Goal: Task Accomplishment & Management: Manage account settings

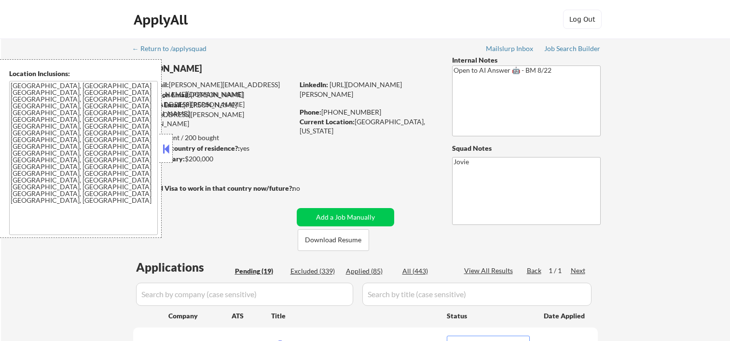
select select ""pending""
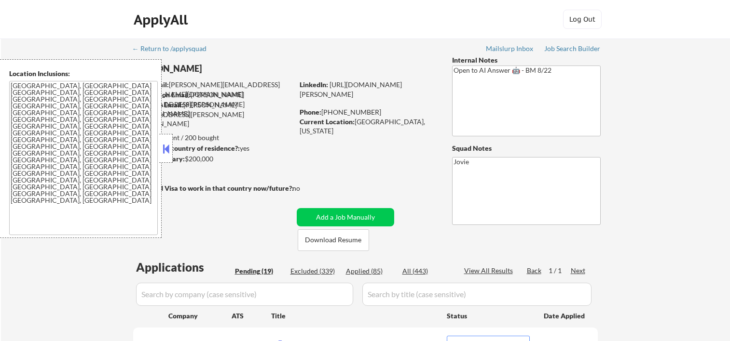
select select ""pending""
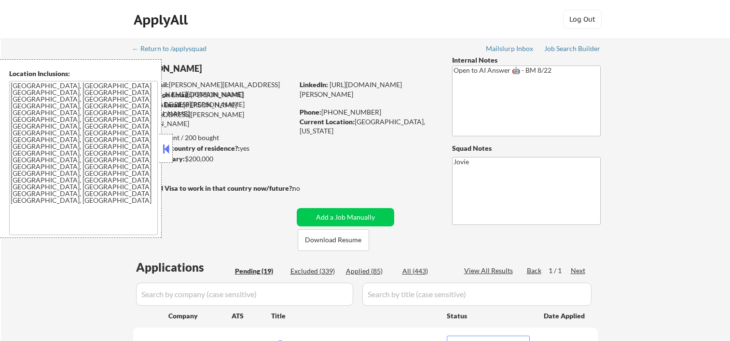
select select ""pending""
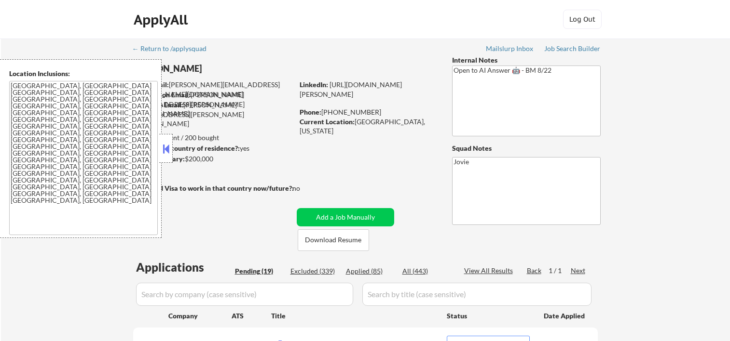
select select ""pending""
click at [163, 145] on button at bounding box center [166, 149] width 11 height 14
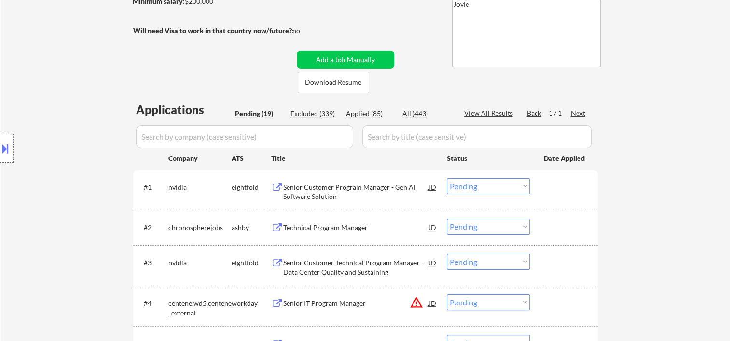
scroll to position [161, 0]
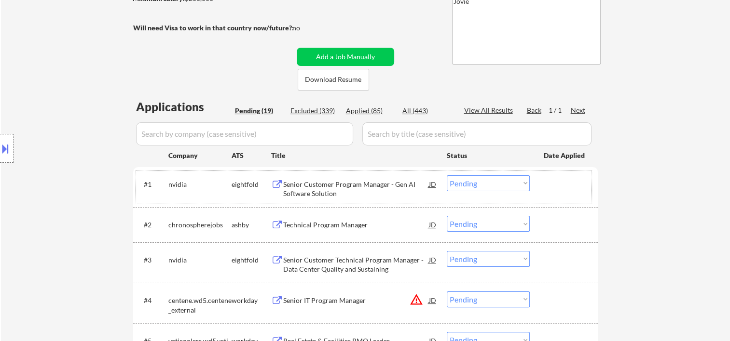
click at [552, 194] on div "#1 nvidia eightfold Senior Customer Program Manager - Gen AI Software Solution …" at bounding box center [363, 187] width 455 height 32
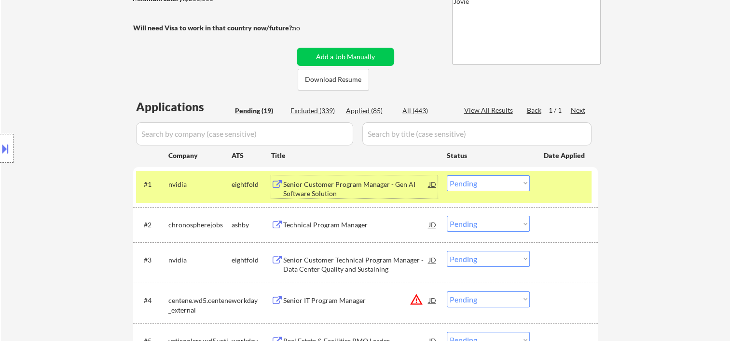
click at [353, 180] on div "Senior Customer Program Manager - Gen AI Software Solution" at bounding box center [356, 189] width 146 height 19
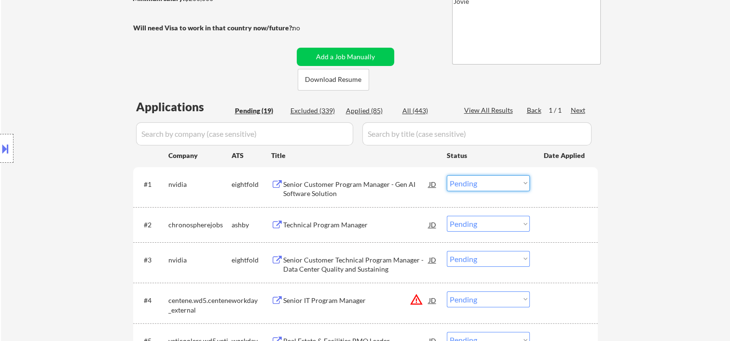
click at [518, 185] on select "Choose an option... Pending Applied Excluded (Questions) Excluded (Expired) Exc…" at bounding box center [488, 184] width 83 height 16
click at [447, 176] on select "Choose an option... Pending Applied Excluded (Questions) Excluded (Expired) Exc…" at bounding box center [488, 184] width 83 height 16
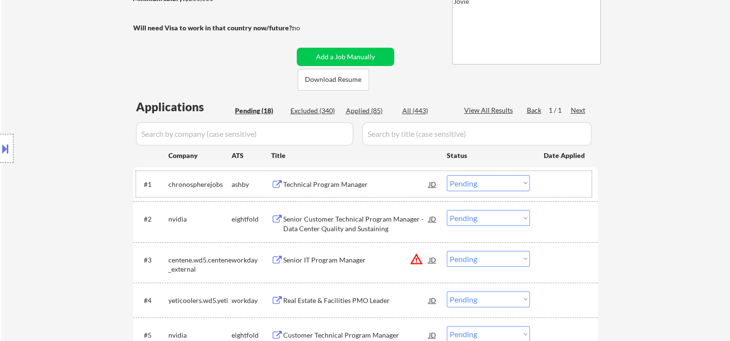
click at [571, 186] on div at bounding box center [565, 184] width 42 height 17
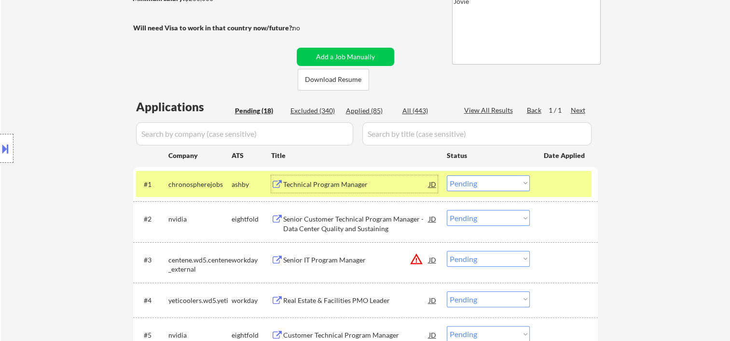
click at [353, 181] on div "Technical Program Manager" at bounding box center [356, 185] width 146 height 10
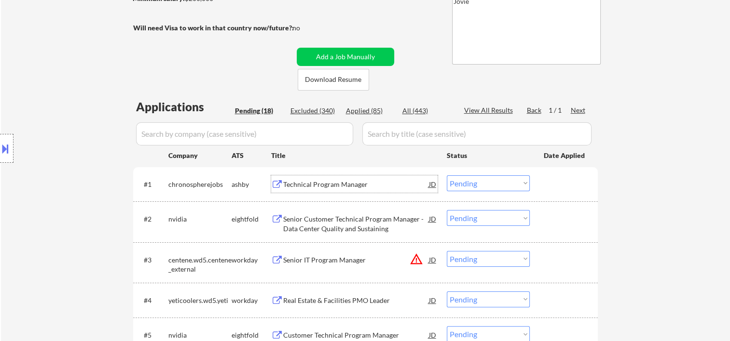
click at [555, 179] on div at bounding box center [565, 184] width 42 height 17
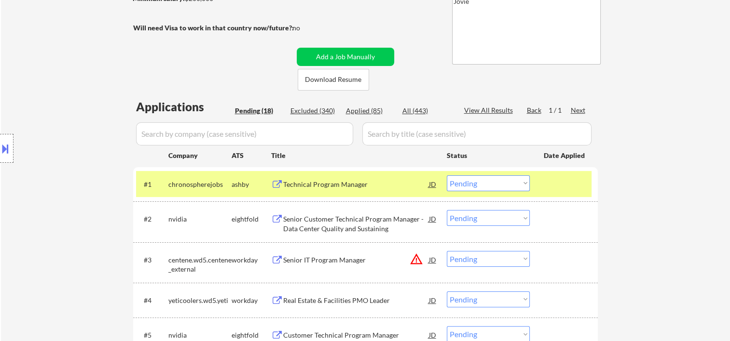
click at [521, 177] on select "Choose an option... Pending Applied Excluded (Questions) Excluded (Expired) Exc…" at bounding box center [488, 184] width 83 height 16
click at [529, 181] on div "#1 chronospherejobs [PERSON_NAME] Technical Program Manager JD Choose an option…" at bounding box center [363, 184] width 455 height 26
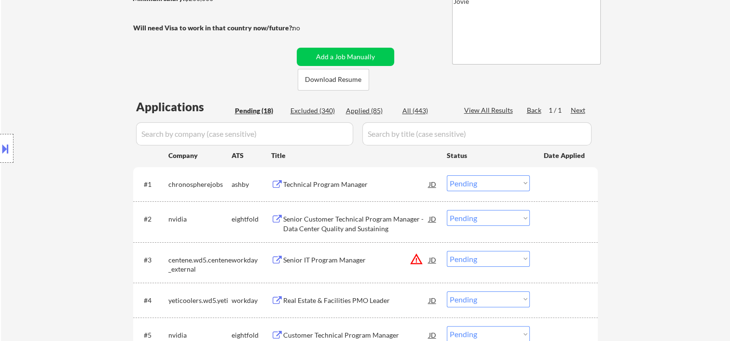
click at [538, 168] on div "#1 chronospherejobs [PERSON_NAME] Technical Program Manager JD Choose an option…" at bounding box center [365, 184] width 464 height 34
click at [532, 185] on div "#1 chronospherejobs [PERSON_NAME] Technical Program Manager JD Choose an option…" at bounding box center [363, 184] width 455 height 26
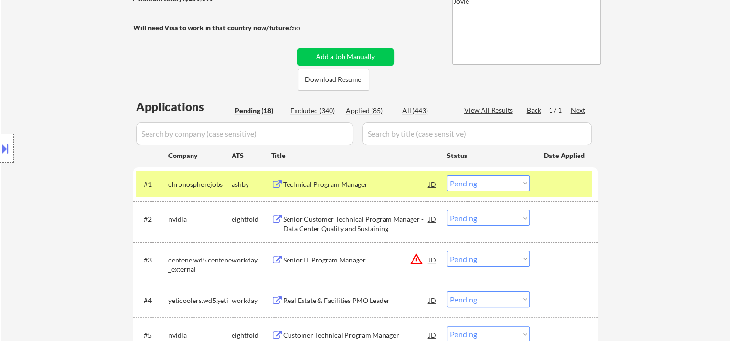
click at [527, 188] on select "Choose an option... Pending Applied Excluded (Questions) Excluded (Expired) Exc…" at bounding box center [488, 184] width 83 height 16
click at [447, 176] on select "Choose an option... Pending Applied Excluded (Questions) Excluded (Expired) Exc…" at bounding box center [488, 184] width 83 height 16
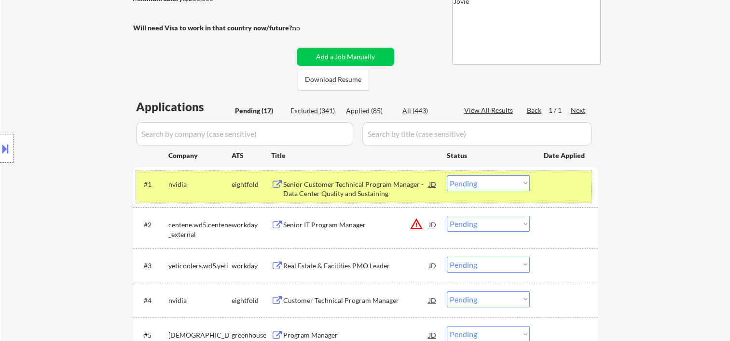
click at [561, 178] on div at bounding box center [565, 184] width 42 height 17
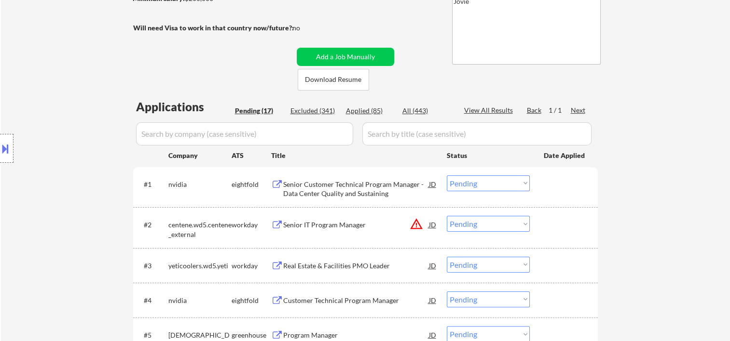
click at [570, 194] on div "#1 nvidia eightfold Senior Customer Technical Program Manager - Data Center Qua…" at bounding box center [363, 187] width 455 height 32
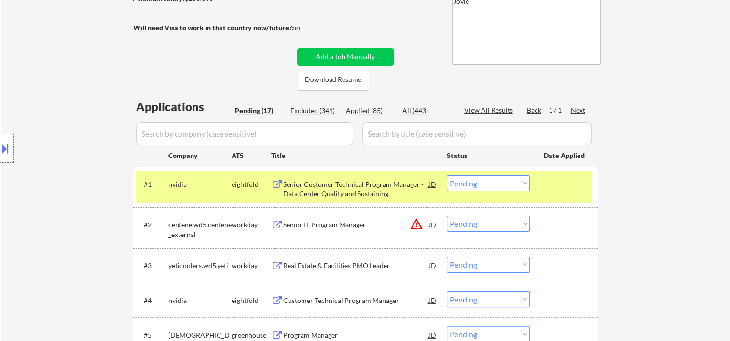
click at [344, 181] on div "Senior Customer Technical Program Manager - Data Center Quality and Sustaining" at bounding box center [356, 189] width 146 height 19
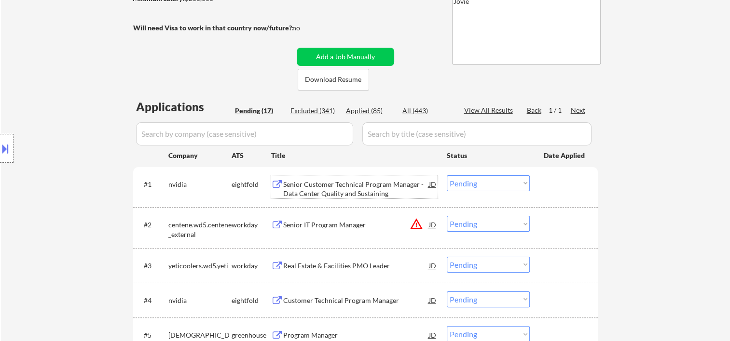
click at [556, 185] on div at bounding box center [565, 184] width 42 height 17
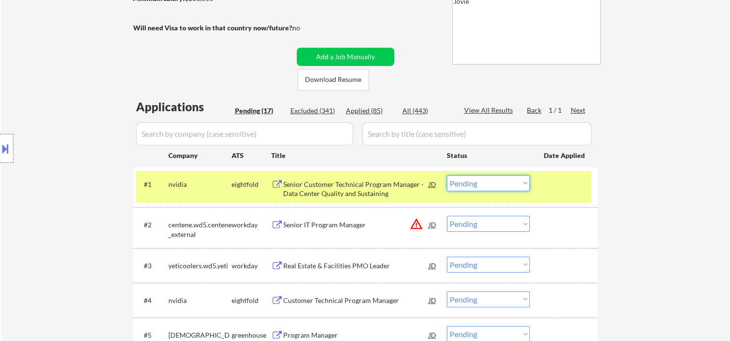
click at [517, 181] on select "Choose an option... Pending Applied Excluded (Questions) Excluded (Expired) Exc…" at bounding box center [488, 184] width 83 height 16
click at [447, 176] on select "Choose an option... Pending Applied Excluded (Questions) Excluded (Expired) Exc…" at bounding box center [488, 184] width 83 height 16
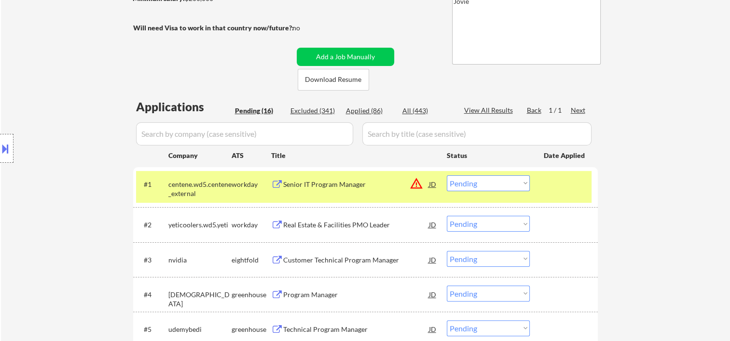
click at [547, 183] on div at bounding box center [565, 184] width 42 height 17
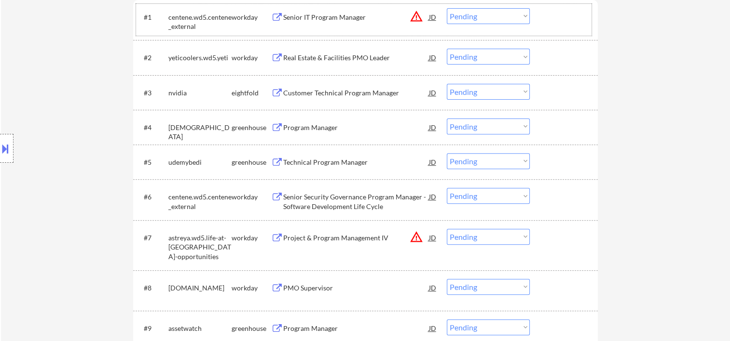
scroll to position [167, 0]
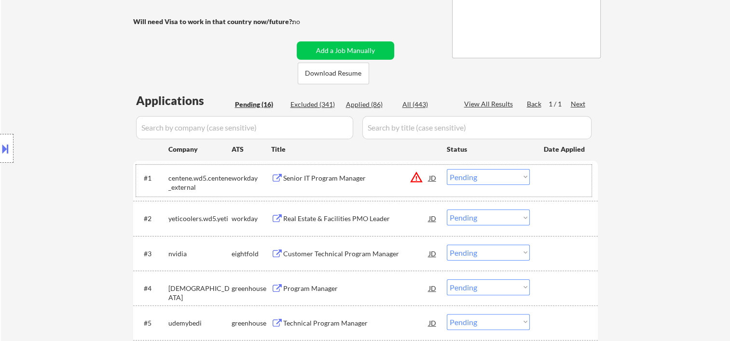
click at [544, 177] on div at bounding box center [565, 177] width 42 height 17
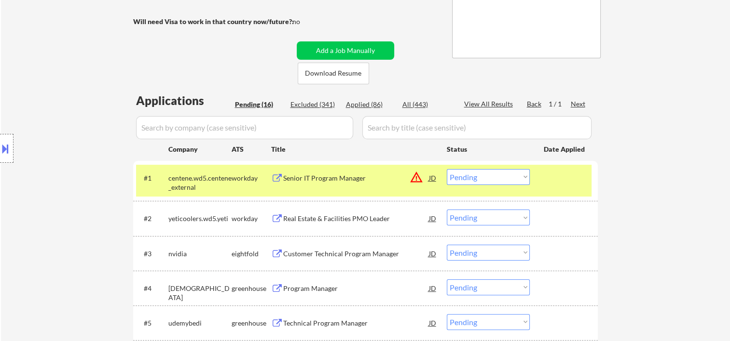
click at [527, 177] on select "Choose an option... Pending Applied Excluded (Questions) Excluded (Expired) Exc…" at bounding box center [488, 177] width 83 height 16
click at [447, 169] on select "Choose an option... Pending Applied Excluded (Questions) Excluded (Expired) Exc…" at bounding box center [488, 177] width 83 height 16
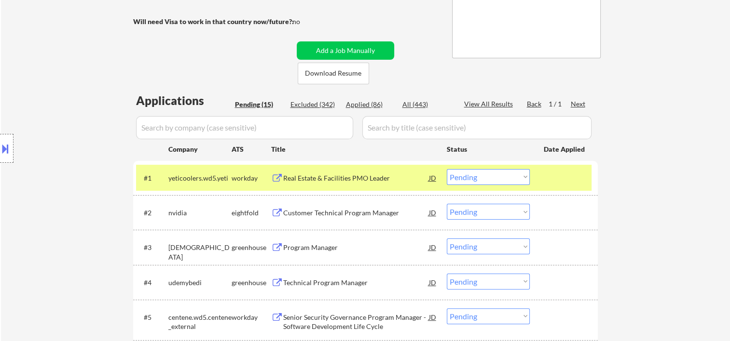
click at [559, 181] on div at bounding box center [565, 177] width 42 height 17
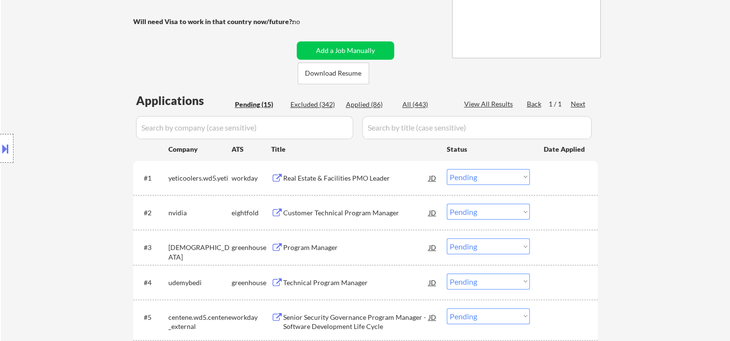
drag, startPoint x: 548, startPoint y: 185, endPoint x: 450, endPoint y: 199, distance: 99.4
click at [549, 184] on div at bounding box center [565, 177] width 42 height 17
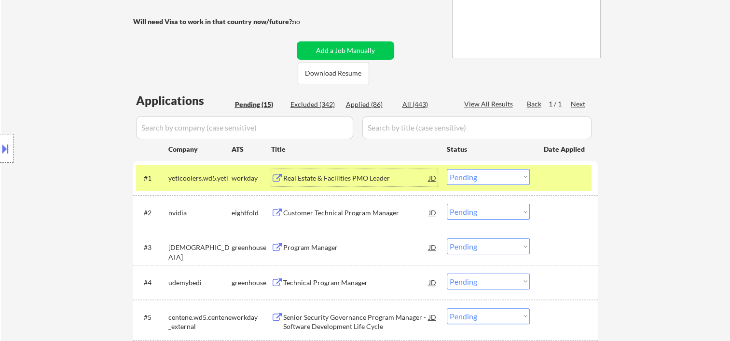
click at [328, 183] on div "Real Estate & Facilities PMO Leader" at bounding box center [356, 177] width 146 height 17
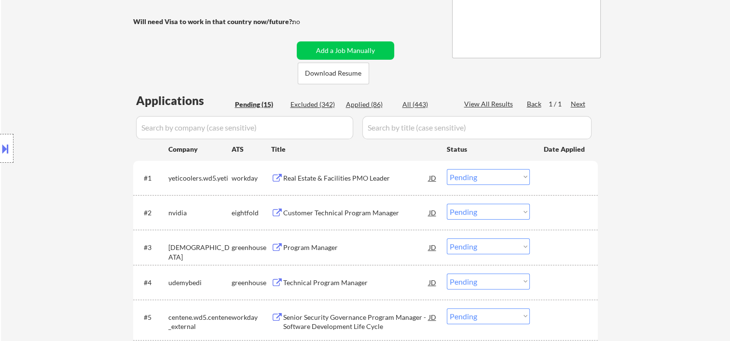
select select ""PLACEHOLDER_1427118222253""
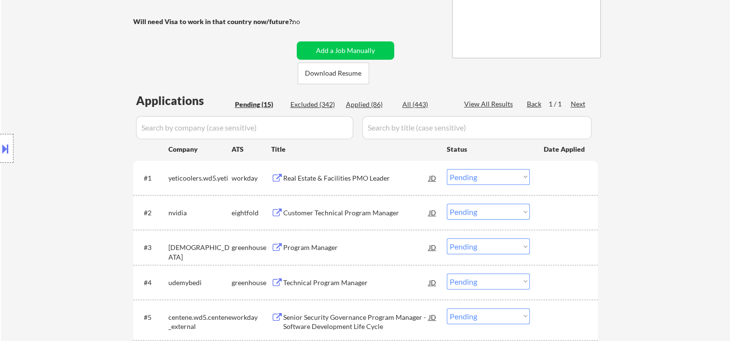
select select ""PLACEHOLDER_1427118222253""
select select ""pending""
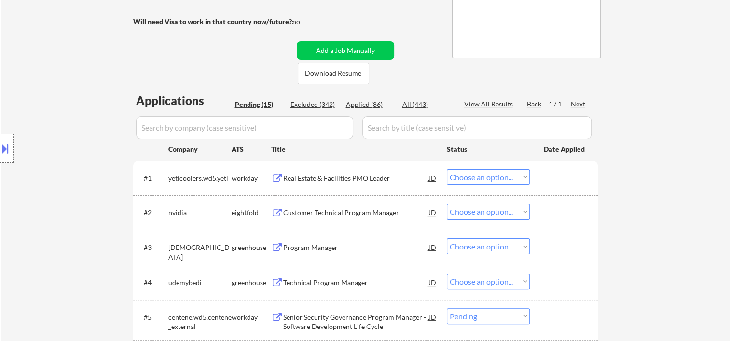
select select ""pending""
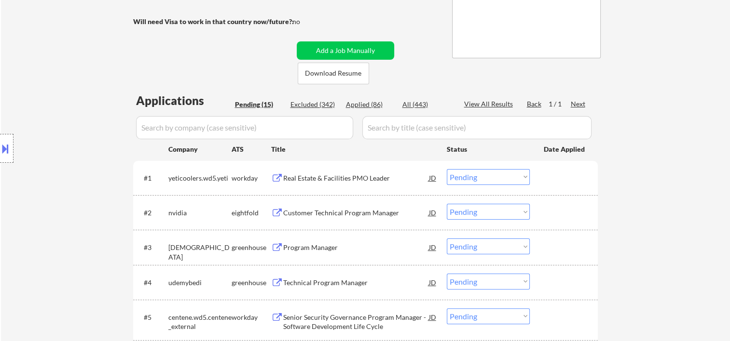
select select ""pending""
click at [571, 185] on div at bounding box center [565, 177] width 42 height 17
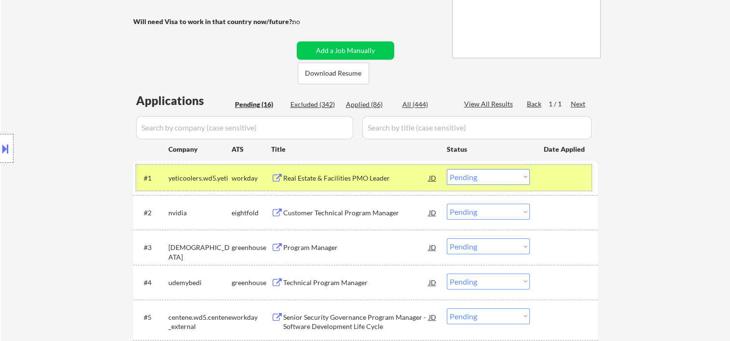
click at [4, 151] on button at bounding box center [5, 149] width 11 height 16
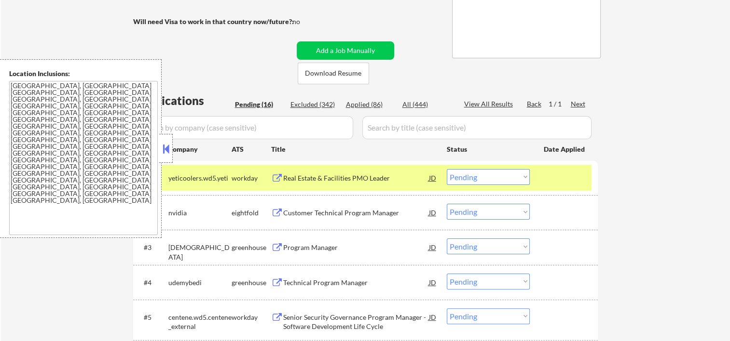
click at [164, 154] on button at bounding box center [166, 149] width 11 height 14
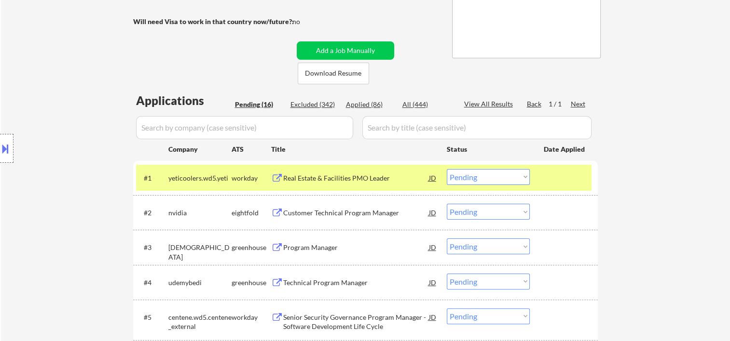
click at [363, 177] on div "Real Estate & Facilities PMO Leader" at bounding box center [356, 179] width 146 height 10
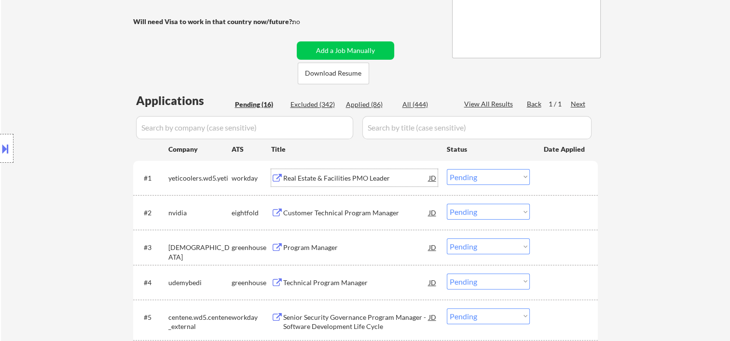
click at [13, 138] on div at bounding box center [7, 148] width 14 height 29
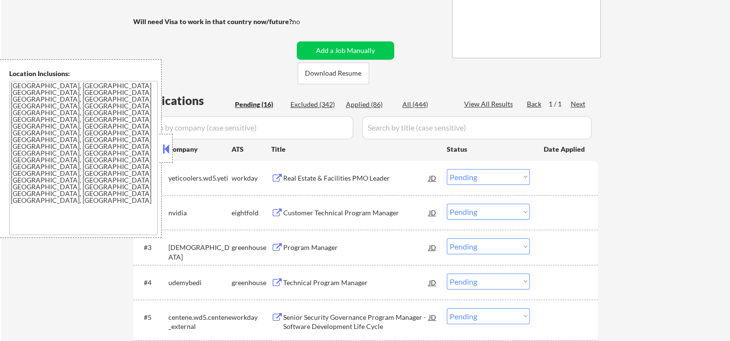
click at [162, 153] on button at bounding box center [166, 149] width 11 height 14
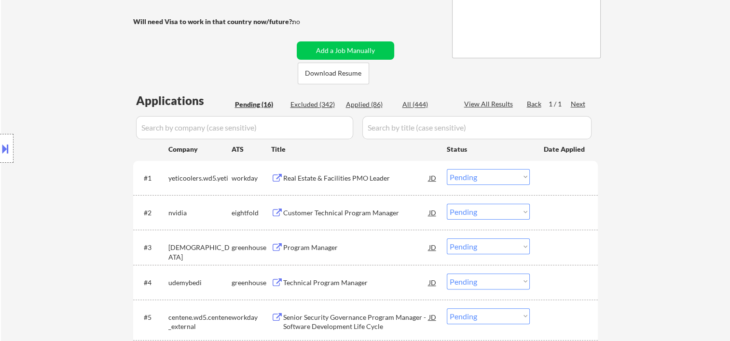
click at [536, 176] on div "#1 yeticoolers.wd5.yeti workday Real Estate & Facilities PMO Leader JD warning_…" at bounding box center [363, 178] width 455 height 26
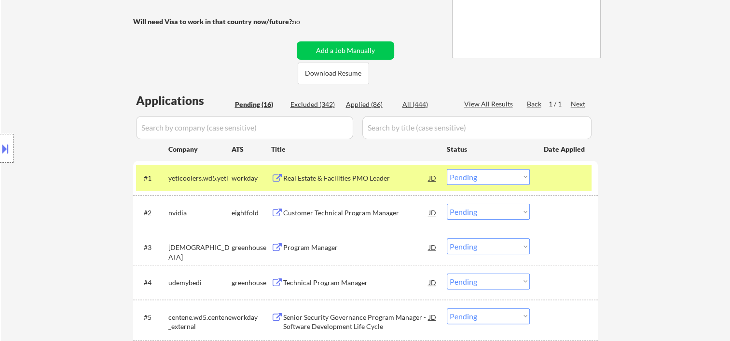
click at [523, 177] on select "Choose an option... Pending Applied Excluded (Questions) Excluded (Expired) Exc…" at bounding box center [488, 177] width 83 height 16
click at [447, 169] on select "Choose an option... Pending Applied Excluded (Questions) Excluded (Expired) Exc…" at bounding box center [488, 177] width 83 height 16
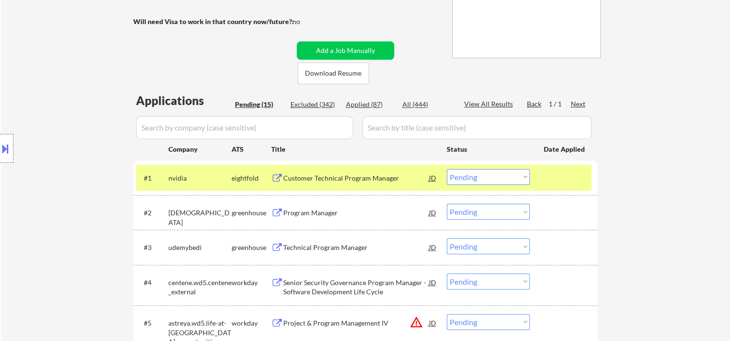
click at [555, 179] on div at bounding box center [565, 177] width 42 height 17
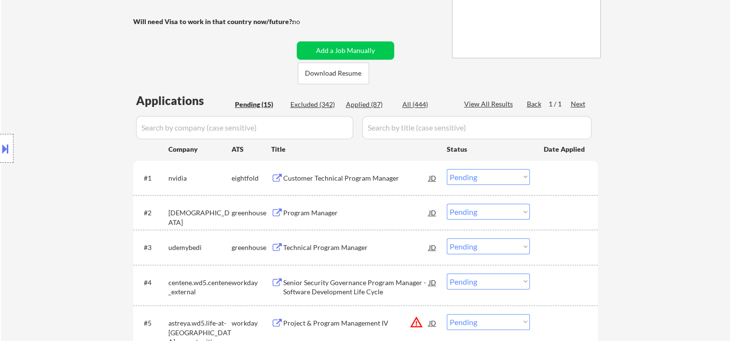
click at [574, 180] on div at bounding box center [565, 177] width 42 height 17
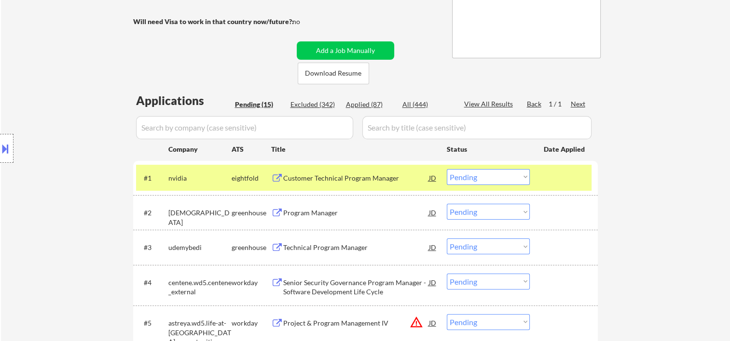
click at [380, 179] on div "Customer Technical Program Manager" at bounding box center [356, 179] width 146 height 10
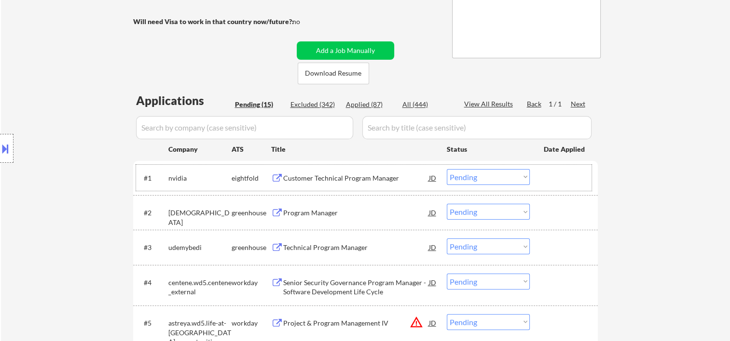
click at [550, 175] on div at bounding box center [565, 177] width 42 height 17
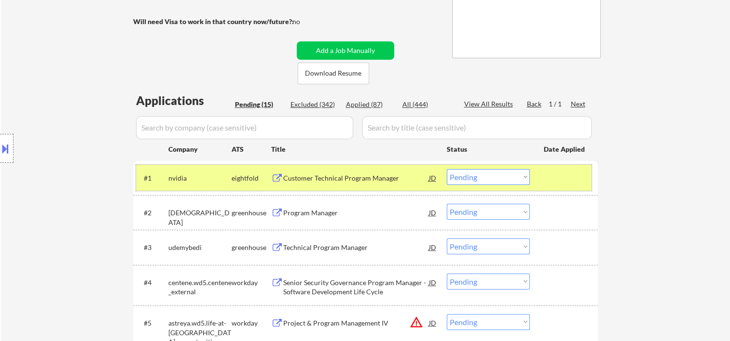
click at [520, 176] on select "Choose an option... Pending Applied Excluded (Questions) Excluded (Expired) Exc…" at bounding box center [488, 177] width 83 height 16
click at [447, 169] on select "Choose an option... Pending Applied Excluded (Questions) Excluded (Expired) Exc…" at bounding box center [488, 177] width 83 height 16
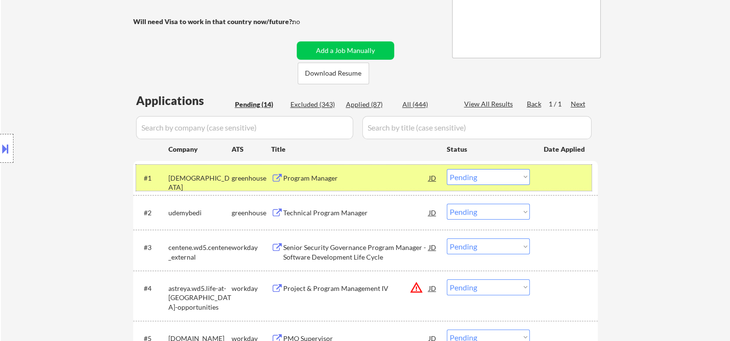
click at [546, 175] on div at bounding box center [565, 177] width 42 height 17
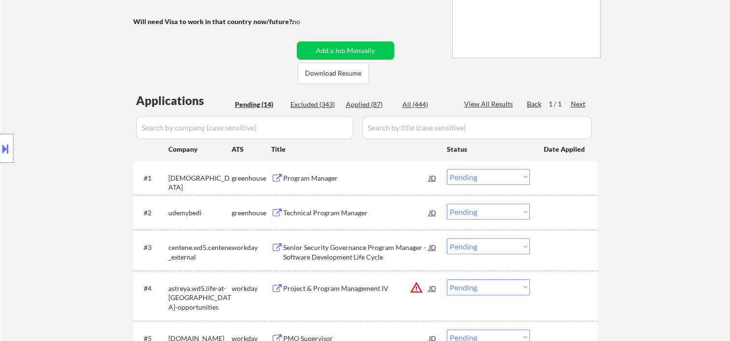
click at [562, 172] on div at bounding box center [565, 177] width 42 height 17
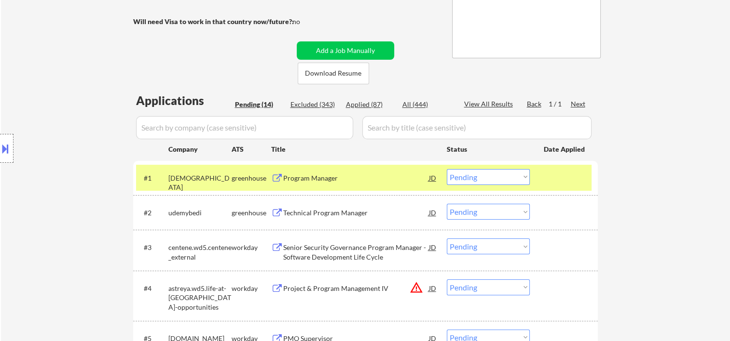
click at [550, 178] on div at bounding box center [565, 177] width 42 height 17
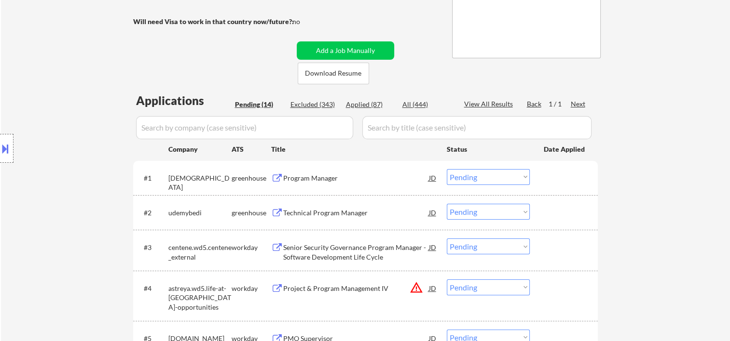
drag, startPoint x: 543, startPoint y: 179, endPoint x: 536, endPoint y: 183, distance: 7.8
click at [543, 179] on div "#1 [PERSON_NAME] Program Manager JD warning_amber Choose an option... Pending A…" at bounding box center [363, 178] width 455 height 26
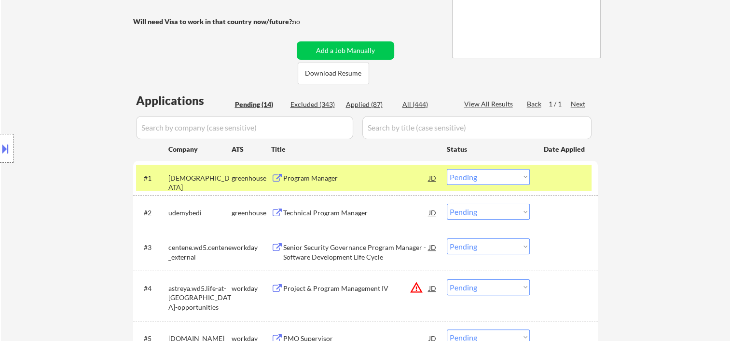
click at [519, 178] on select "Choose an option... Pending Applied Excluded (Questions) Excluded (Expired) Exc…" at bounding box center [488, 177] width 83 height 16
click at [565, 182] on div at bounding box center [565, 177] width 42 height 17
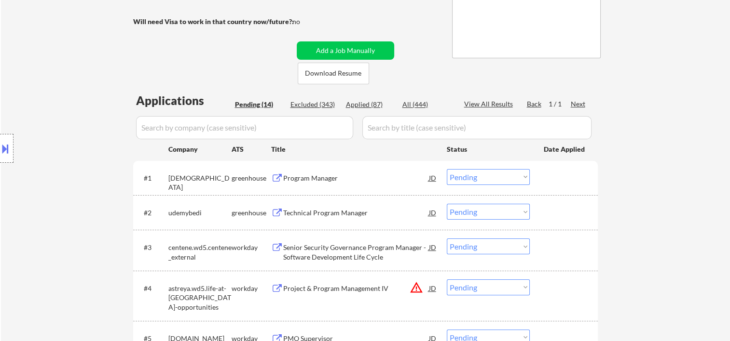
click at [563, 177] on div at bounding box center [565, 177] width 42 height 17
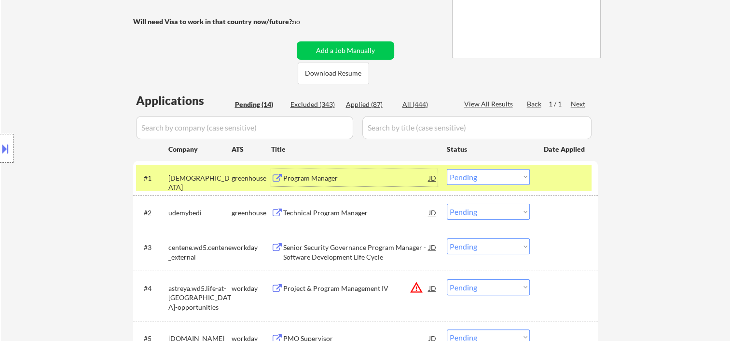
click at [376, 171] on div "Program Manager" at bounding box center [356, 177] width 146 height 17
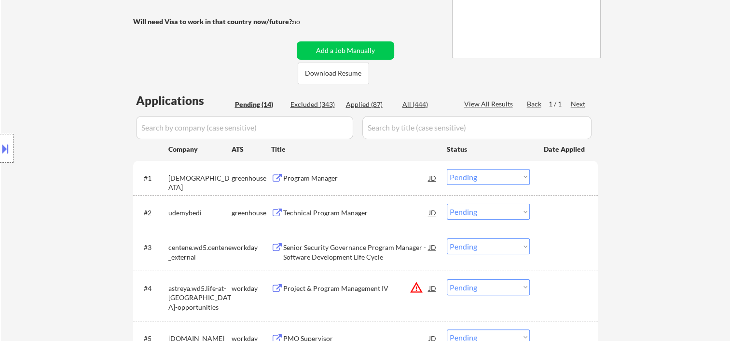
drag, startPoint x: 562, startPoint y: 193, endPoint x: 528, endPoint y: 182, distance: 36.0
click at [562, 193] on div "#1 [PERSON_NAME] Program Manager JD warning_amber Choose an option... Pending A…" at bounding box center [365, 178] width 464 height 34
click at [527, 181] on select "Choose an option... Pending Applied Excluded (Questions) Excluded (Expired) Exc…" at bounding box center [488, 177] width 83 height 16
click at [447, 169] on select "Choose an option... Pending Applied Excluded (Questions) Excluded (Expired) Exc…" at bounding box center [488, 177] width 83 height 16
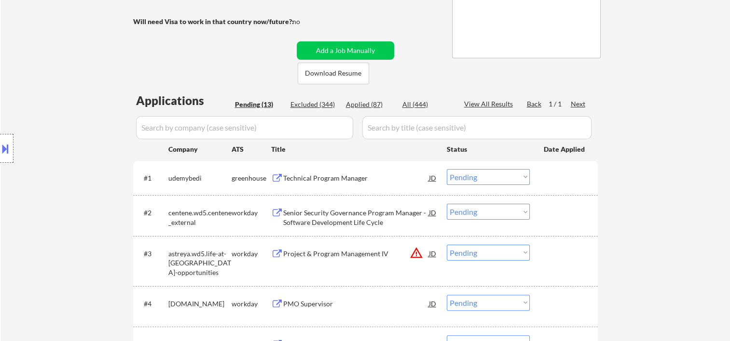
click at [567, 183] on div at bounding box center [565, 177] width 42 height 17
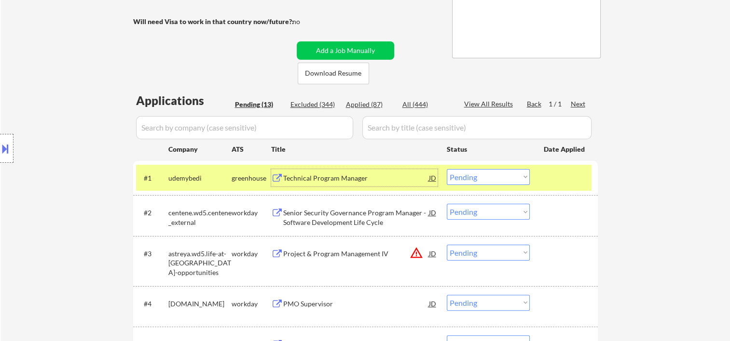
click at [356, 176] on div "Technical Program Manager" at bounding box center [356, 179] width 146 height 10
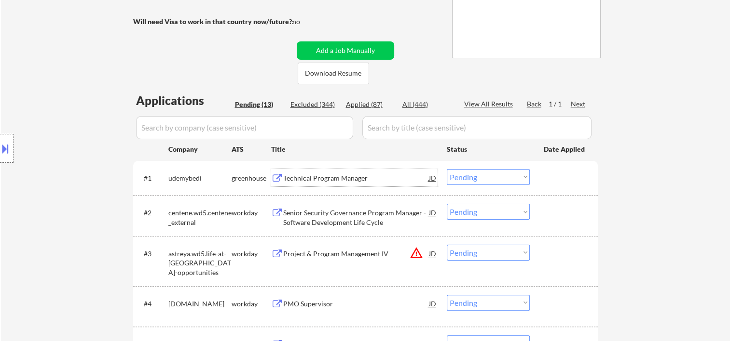
click at [563, 180] on div at bounding box center [565, 177] width 42 height 17
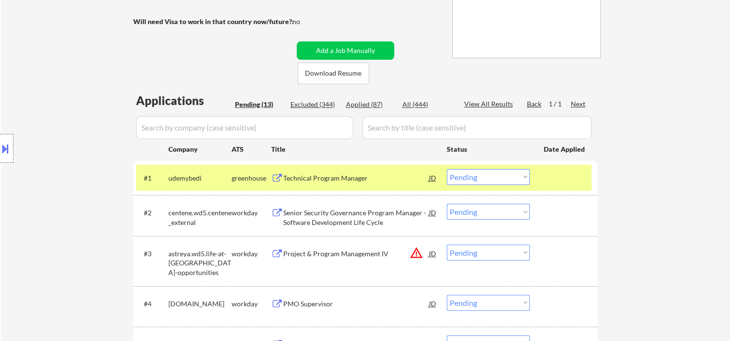
click at [515, 183] on select "Choose an option... Pending Applied Excluded (Questions) Excluded (Expired) Exc…" at bounding box center [488, 177] width 83 height 16
click at [447, 169] on select "Choose an option... Pending Applied Excluded (Questions) Excluded (Expired) Exc…" at bounding box center [488, 177] width 83 height 16
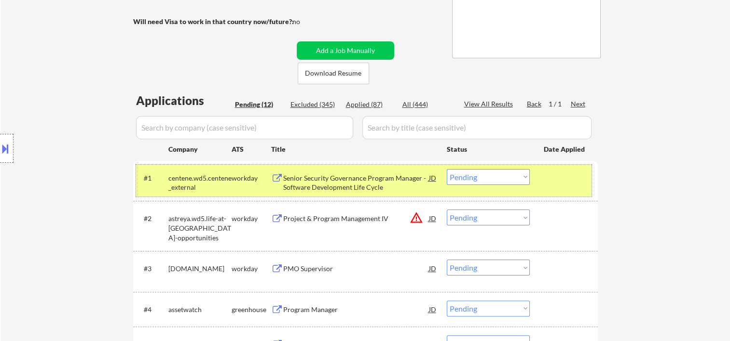
click at [552, 180] on div at bounding box center [565, 177] width 42 height 17
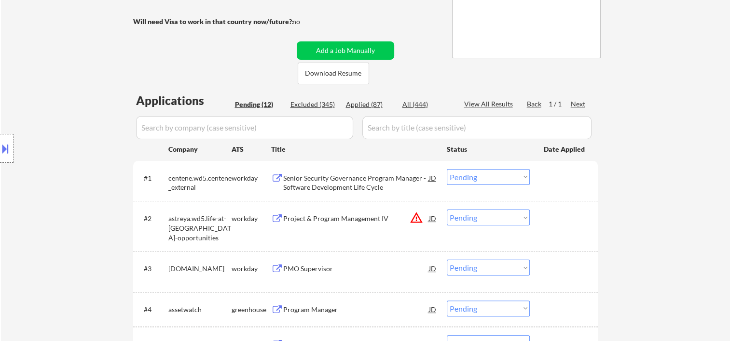
click at [554, 184] on div at bounding box center [565, 177] width 42 height 17
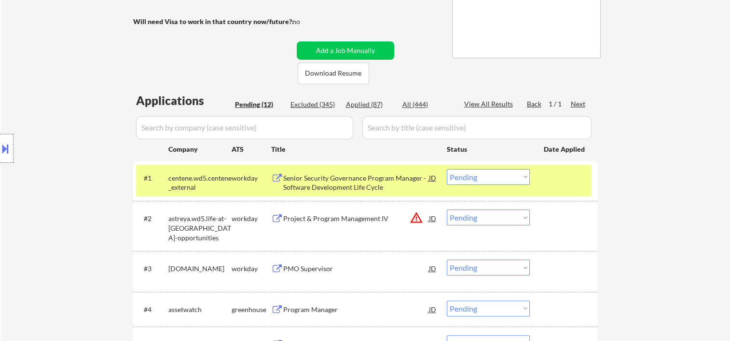
click at [373, 180] on div "Senior Security Governance Program Manager - Software Development Life Cycle" at bounding box center [356, 183] width 146 height 19
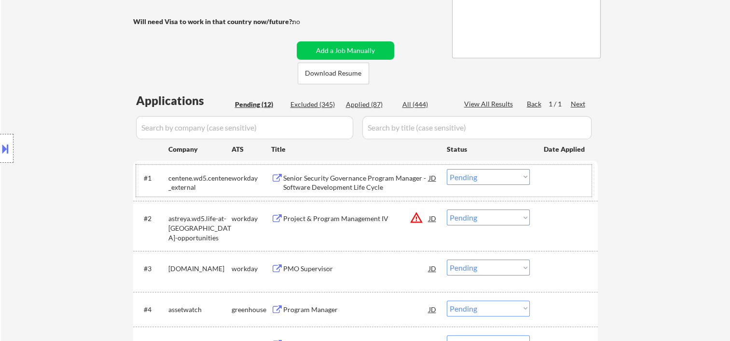
click at [548, 182] on div at bounding box center [565, 177] width 42 height 17
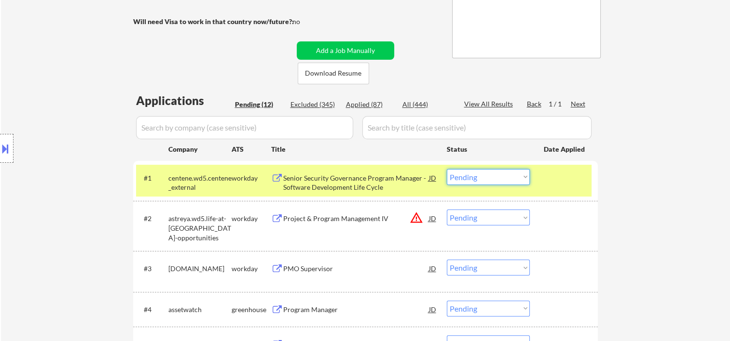
click at [523, 182] on select "Choose an option... Pending Applied Excluded (Questions) Excluded (Expired) Exc…" at bounding box center [488, 177] width 83 height 16
click at [447, 169] on select "Choose an option... Pending Applied Excluded (Questions) Excluded (Expired) Exc…" at bounding box center [488, 177] width 83 height 16
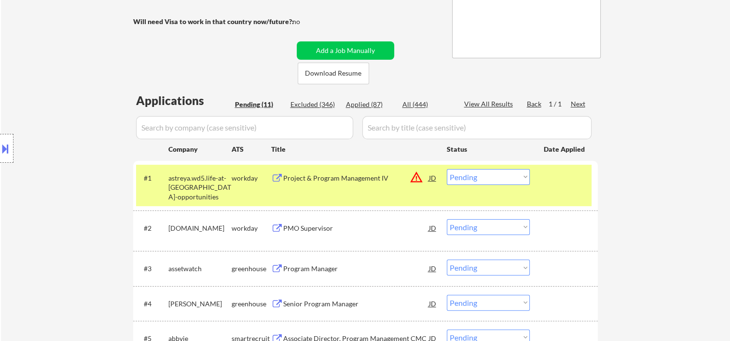
click at [541, 188] on div "#1 astreya.wd5.life-at-astreya-opportunities workday Project & Program Manageme…" at bounding box center [363, 185] width 455 height 41
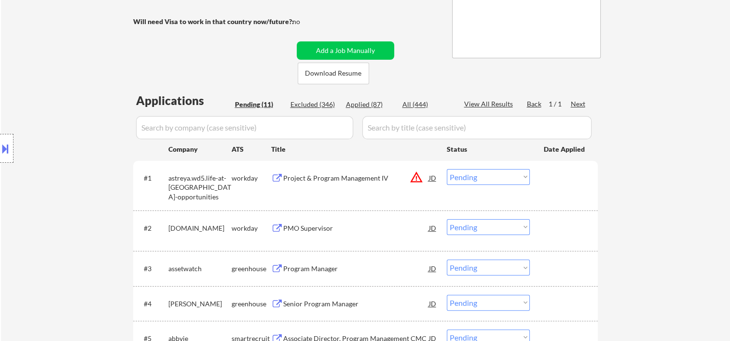
drag, startPoint x: 556, startPoint y: 200, endPoint x: 536, endPoint y: 202, distance: 19.9
click at [556, 199] on div "#1 astreya.wd5.life-at-astreya-opportunities workday Project & Program Manageme…" at bounding box center [363, 185] width 455 height 41
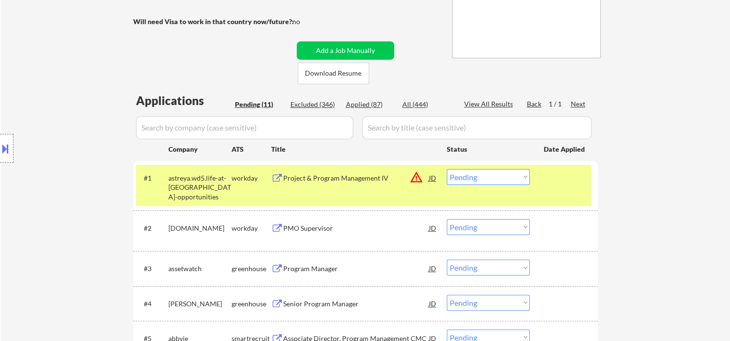
click at [379, 187] on div "#1 astreya.wd5.life-at-astreya-opportunities workday Project & Program Manageme…" at bounding box center [363, 185] width 455 height 41
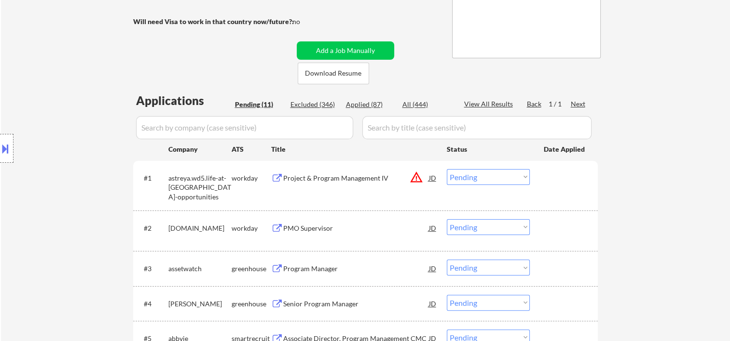
click at [562, 190] on div "#1 astreya.wd5.life-at-astreya-opportunities workday Project & Program Manageme…" at bounding box center [363, 185] width 455 height 41
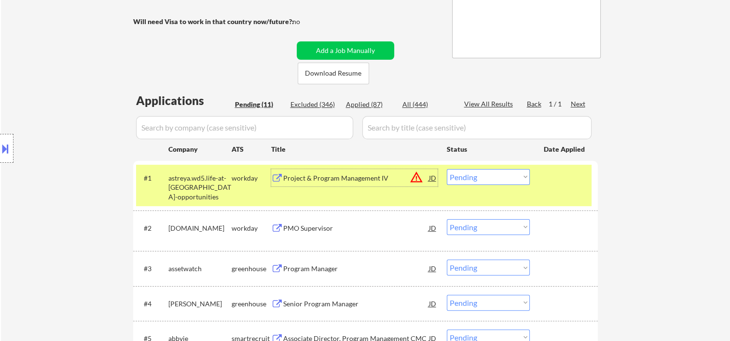
click at [362, 185] on div "Project & Program Management IV" at bounding box center [356, 177] width 146 height 17
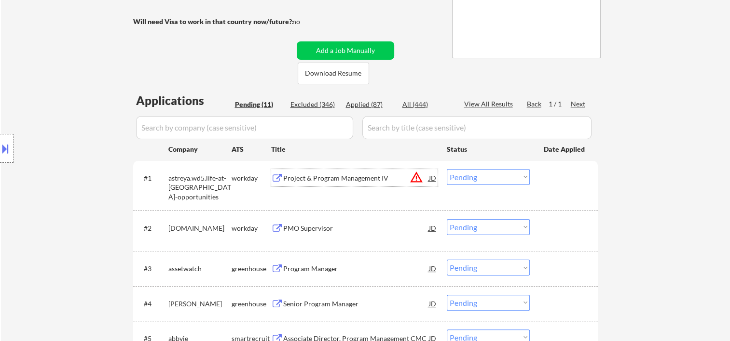
click at [544, 188] on div "#1 astreya.wd5.life-at-astreya-opportunities workday Project & Program Manageme…" at bounding box center [363, 185] width 455 height 41
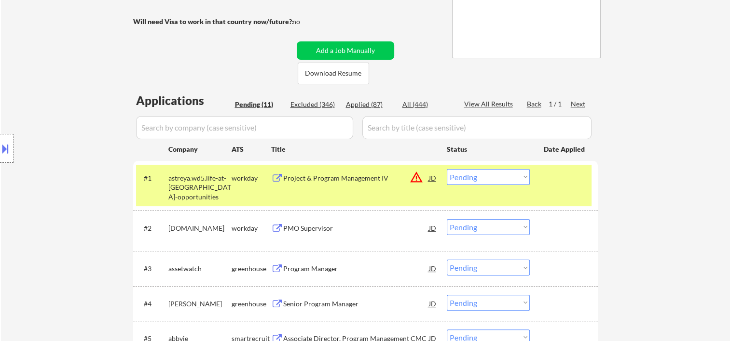
click at [517, 178] on select "Choose an option... Pending Applied Excluded (Questions) Excluded (Expired) Exc…" at bounding box center [488, 177] width 83 height 16
click at [447, 169] on select "Choose an option... Pending Applied Excluded (Questions) Excluded (Expired) Exc…" at bounding box center [488, 177] width 83 height 16
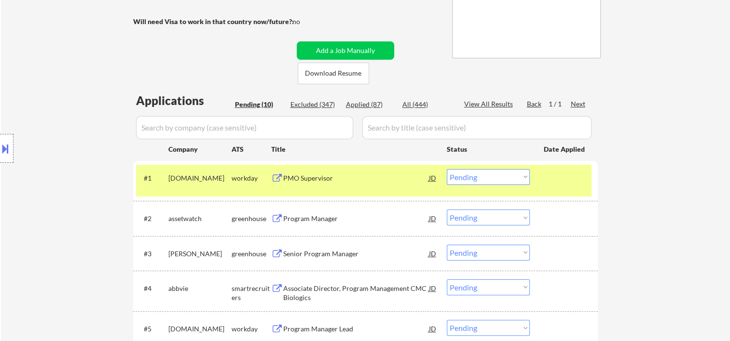
click at [558, 181] on div at bounding box center [565, 177] width 42 height 17
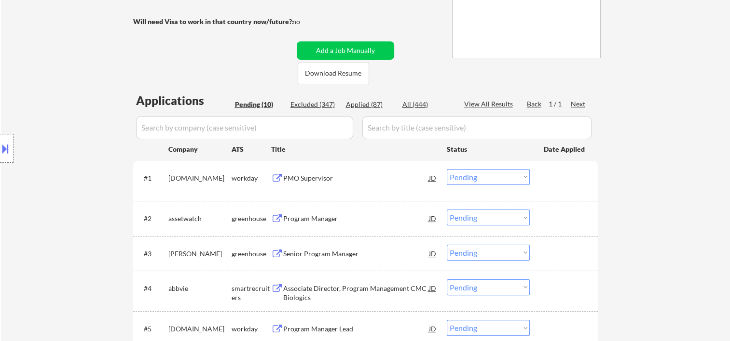
drag, startPoint x: 572, startPoint y: 183, endPoint x: 464, endPoint y: 185, distance: 108.0
click at [572, 183] on div at bounding box center [565, 177] width 42 height 17
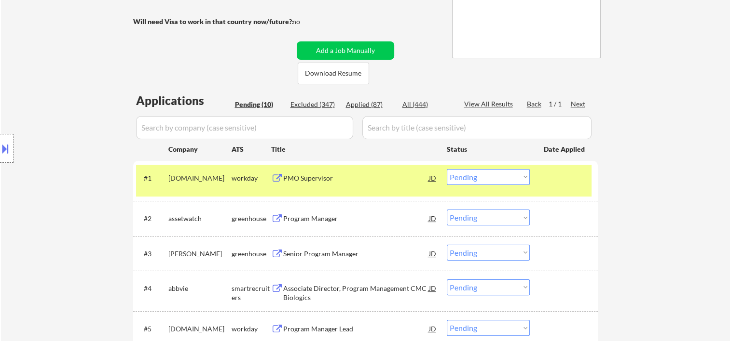
click at [372, 176] on div "PMO Supervisor" at bounding box center [356, 179] width 146 height 10
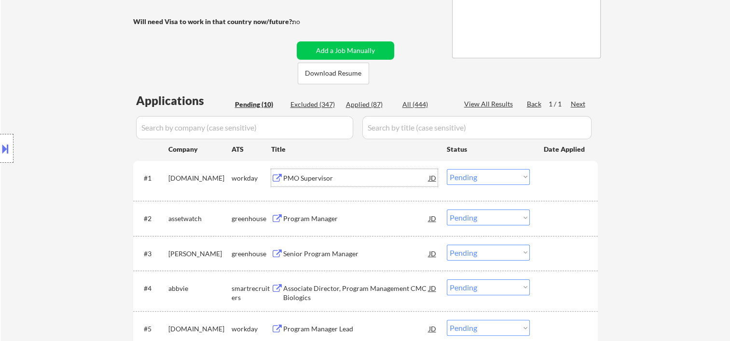
drag, startPoint x: 568, startPoint y: 175, endPoint x: 556, endPoint y: 182, distance: 14.3
click at [567, 175] on div at bounding box center [565, 177] width 42 height 17
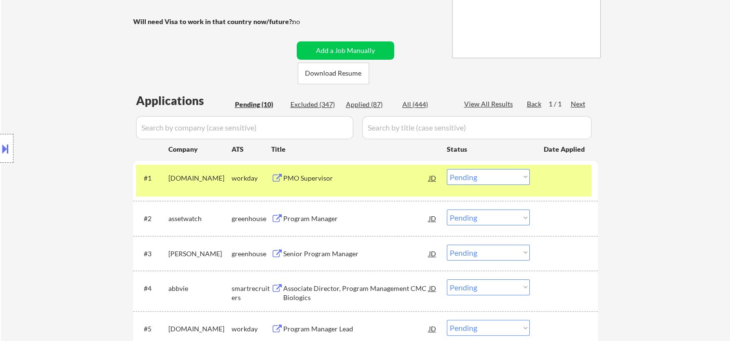
click at [517, 179] on select "Choose an option... Pending Applied Excluded (Questions) Excluded (Expired) Exc…" at bounding box center [488, 177] width 83 height 16
click at [447, 169] on select "Choose an option... Pending Applied Excluded (Questions) Excluded (Expired) Exc…" at bounding box center [488, 177] width 83 height 16
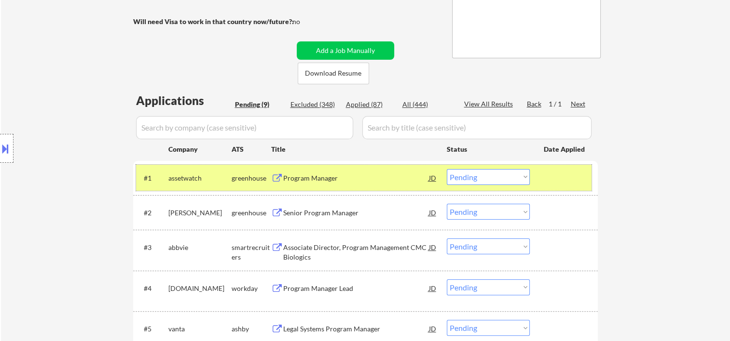
click at [559, 177] on div at bounding box center [565, 177] width 42 height 17
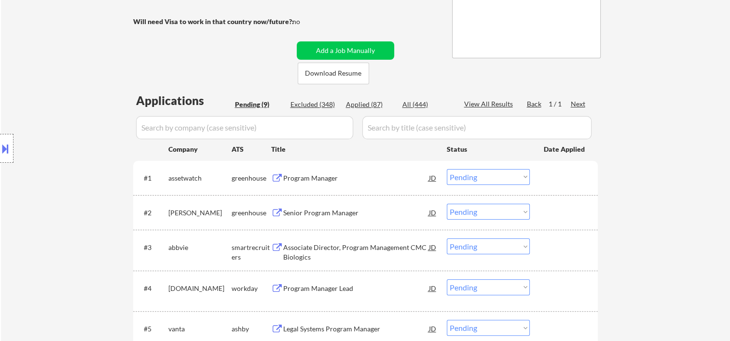
click at [556, 176] on div at bounding box center [565, 177] width 42 height 17
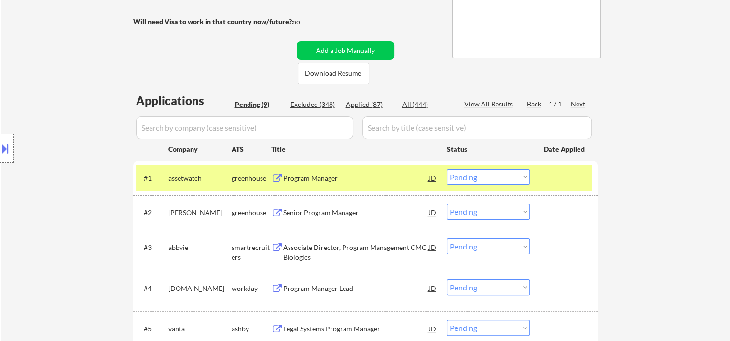
click at [381, 180] on div "Program Manager" at bounding box center [356, 179] width 146 height 10
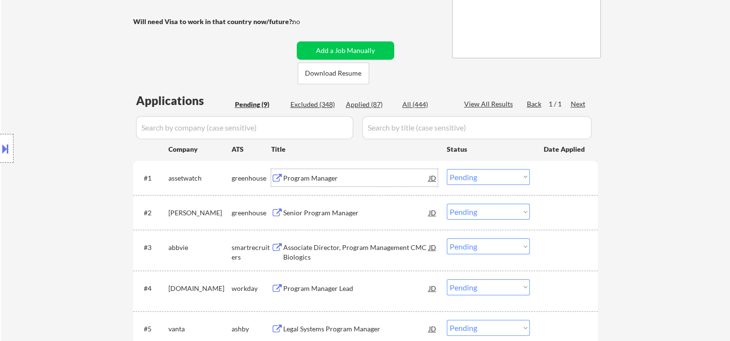
click at [544, 183] on div at bounding box center [565, 177] width 42 height 17
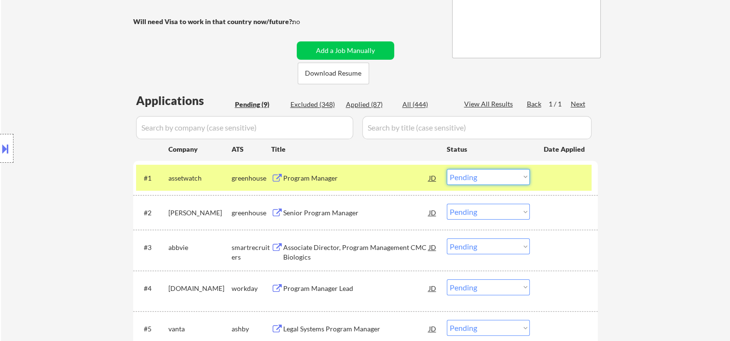
click at [525, 175] on select "Choose an option... Pending Applied Excluded (Questions) Excluded (Expired) Exc…" at bounding box center [488, 177] width 83 height 16
click at [513, 181] on select "Choose an option... Pending Applied Excluded (Questions) Excluded (Expired) Exc…" at bounding box center [488, 177] width 83 height 16
click at [447, 169] on select "Choose an option... Pending Applied Excluded (Questions) Excluded (Expired) Exc…" at bounding box center [488, 177] width 83 height 16
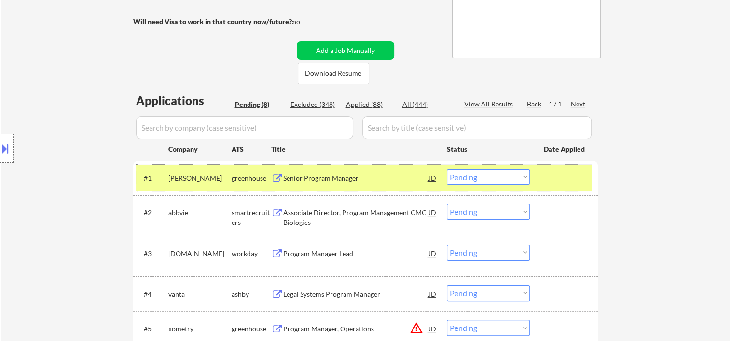
click at [580, 176] on div at bounding box center [565, 177] width 42 height 17
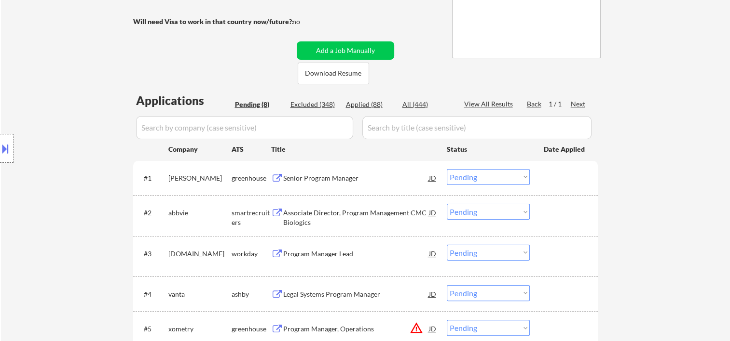
click at [575, 173] on div at bounding box center [565, 177] width 42 height 17
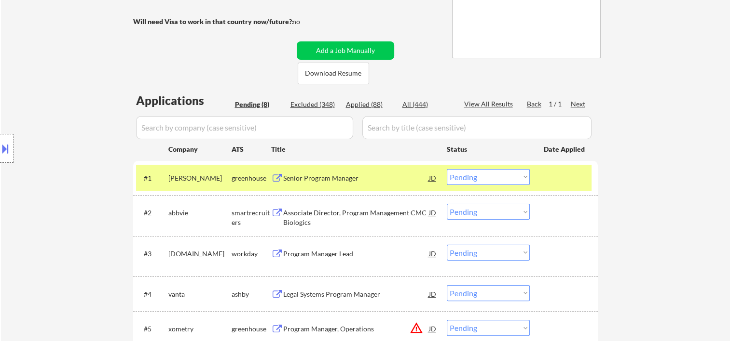
click at [357, 171] on div "Senior Program Manager" at bounding box center [356, 177] width 146 height 17
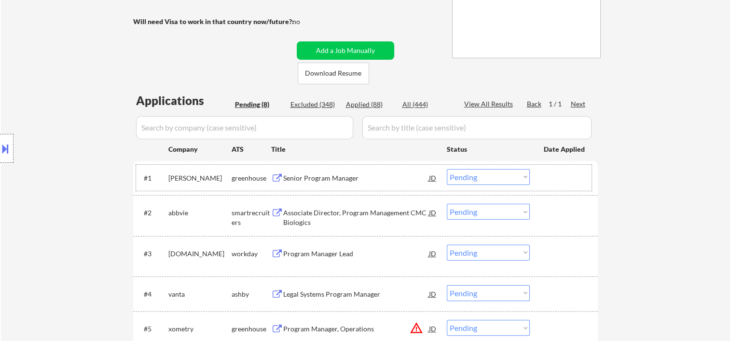
click at [565, 186] on div "#1 [PERSON_NAME] greenhouse Senior Program Manager JD warning_amber Choose an o…" at bounding box center [363, 178] width 455 height 26
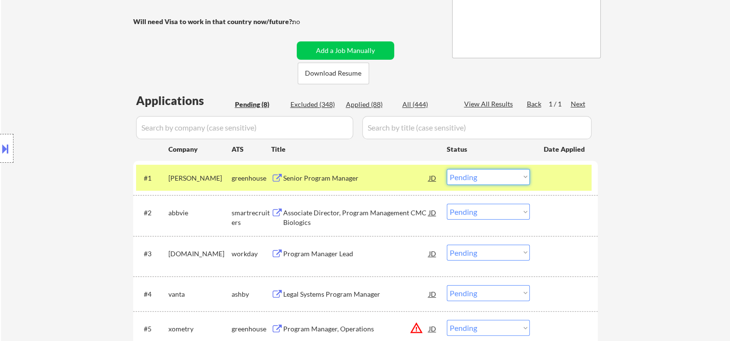
click at [525, 175] on select "Choose an option... Pending Applied Excluded (Questions) Excluded (Expired) Exc…" at bounding box center [488, 177] width 83 height 16
click at [447, 169] on select "Choose an option... Pending Applied Excluded (Questions) Excluded (Expired) Exc…" at bounding box center [488, 177] width 83 height 16
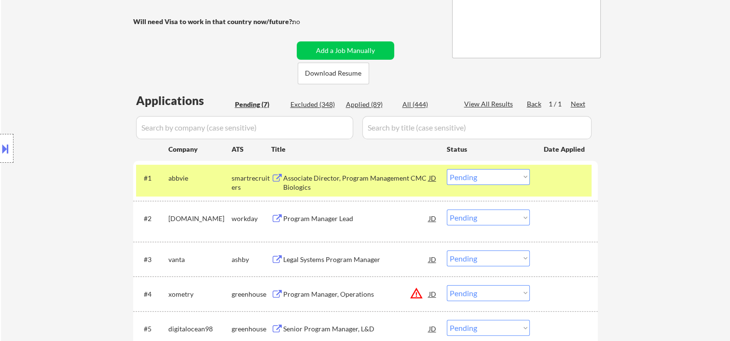
click at [561, 185] on div at bounding box center [565, 177] width 42 height 17
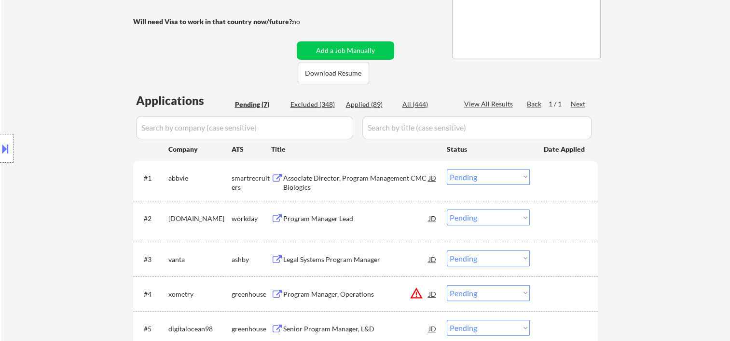
click at [560, 185] on div at bounding box center [565, 177] width 42 height 17
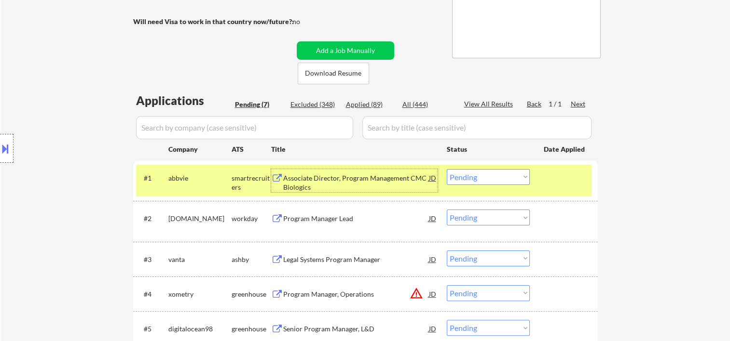
click at [379, 178] on div "Associate Director, Program Management CMC Biologics" at bounding box center [356, 183] width 146 height 19
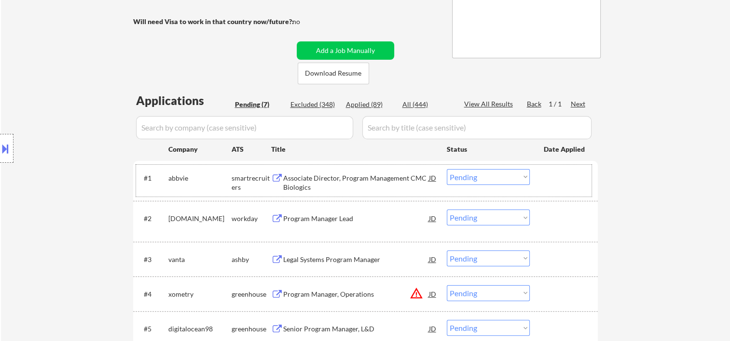
click at [547, 173] on div at bounding box center [565, 177] width 42 height 17
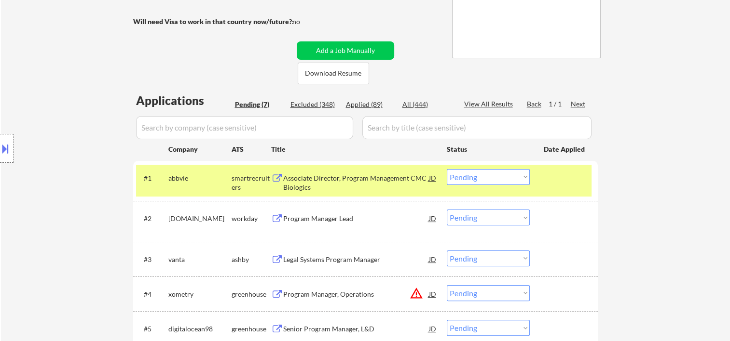
click at [526, 179] on select "Choose an option... Pending Applied Excluded (Questions) Excluded (Expired) Exc…" at bounding box center [488, 177] width 83 height 16
click at [447, 169] on select "Choose an option... Pending Applied Excluded (Questions) Excluded (Expired) Exc…" at bounding box center [488, 177] width 83 height 16
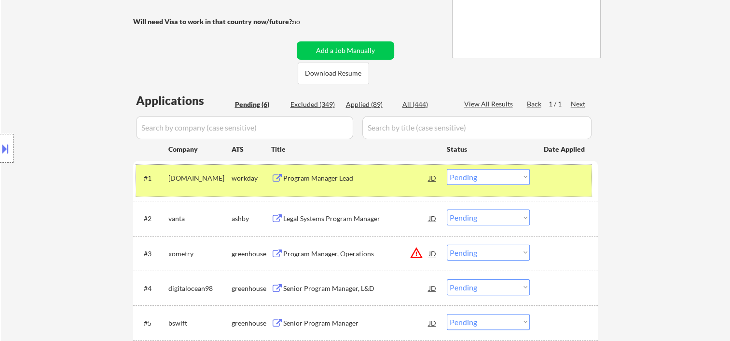
click at [543, 173] on div "#1 [DOMAIN_NAME] workday Program Manager Lead JD warning_amber Choose an option…" at bounding box center [363, 181] width 455 height 32
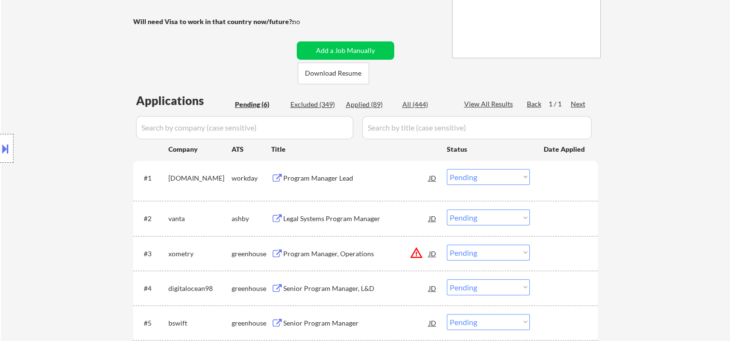
click at [553, 177] on div at bounding box center [565, 177] width 42 height 17
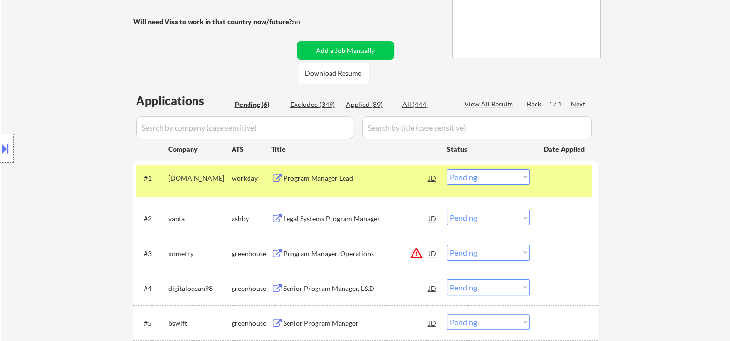
click at [372, 182] on div "Program Manager Lead" at bounding box center [356, 179] width 146 height 10
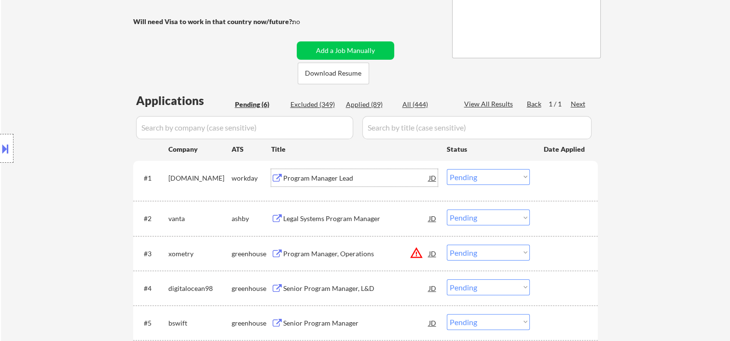
drag, startPoint x: 563, startPoint y: 180, endPoint x: 545, endPoint y: 178, distance: 17.9
click at [562, 181] on div at bounding box center [565, 177] width 42 height 17
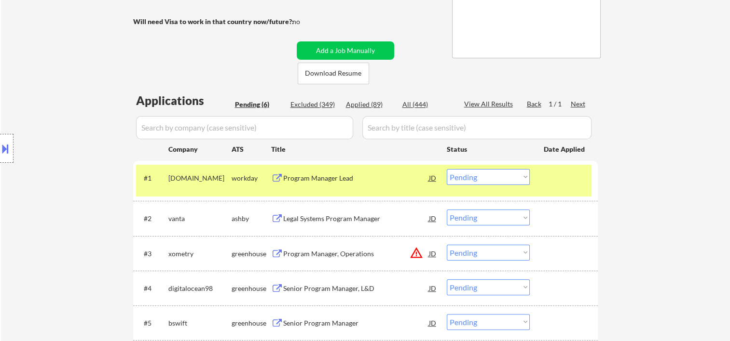
click at [524, 176] on select "Choose an option... Pending Applied Excluded (Questions) Excluded (Expired) Exc…" at bounding box center [488, 177] width 83 height 16
click at [447, 169] on select "Choose an option... Pending Applied Excluded (Questions) Excluded (Expired) Exc…" at bounding box center [488, 177] width 83 height 16
select select ""pending""
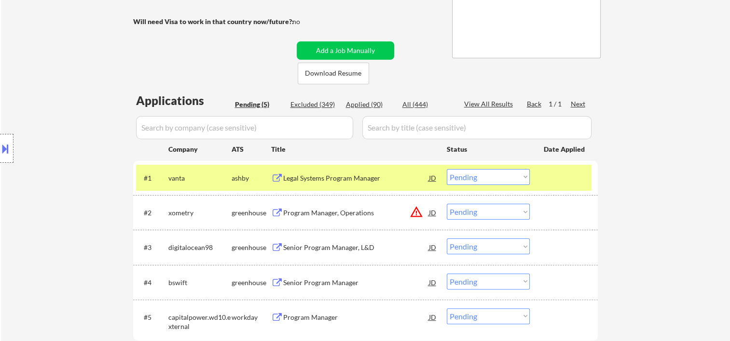
click at [550, 179] on div at bounding box center [565, 177] width 42 height 17
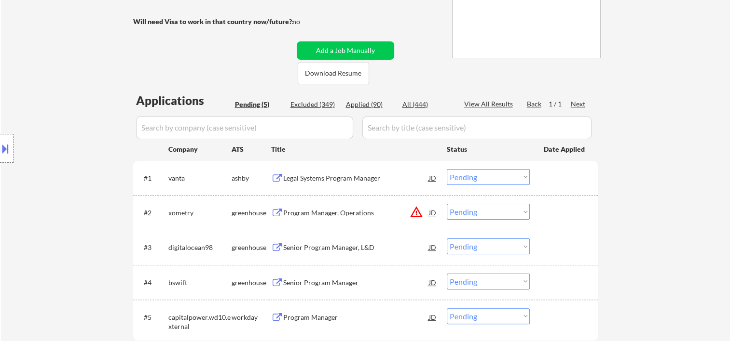
drag, startPoint x: 569, startPoint y: 177, endPoint x: 423, endPoint y: 176, distance: 145.6
click at [568, 177] on div at bounding box center [565, 177] width 42 height 17
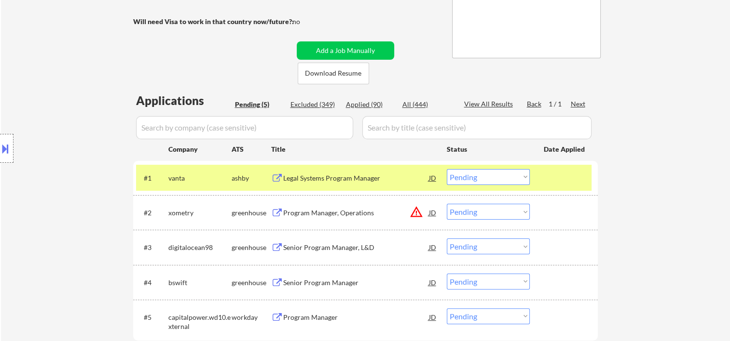
click at [385, 176] on div "Legal Systems Program Manager" at bounding box center [356, 179] width 146 height 10
